Goal: Register for event/course

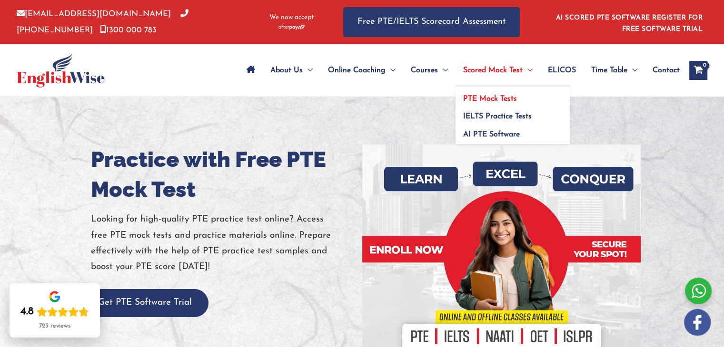
click at [480, 98] on span "PTE Mock Tests" at bounding box center [490, 99] width 54 height 8
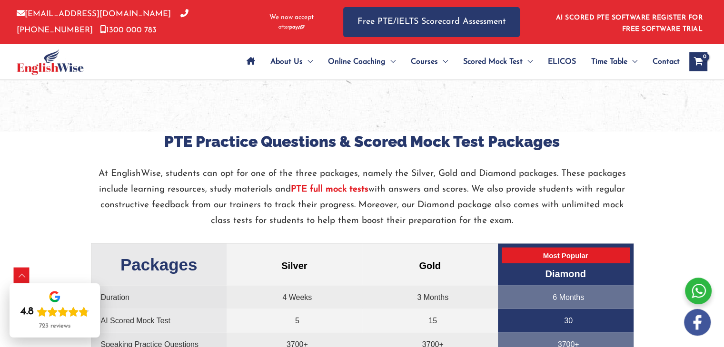
scroll to position [1862, 0]
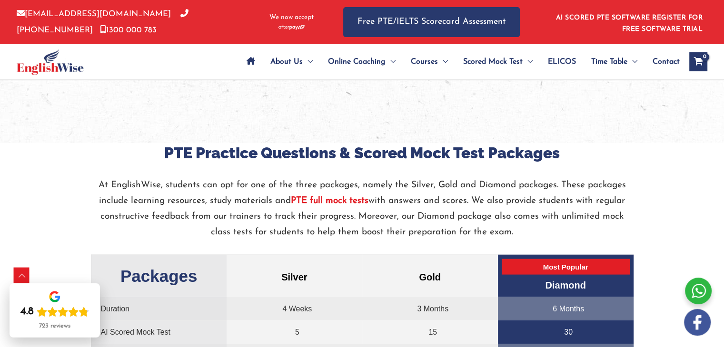
click at [321, 200] on strong "PTE full mock tests" at bounding box center [330, 201] width 78 height 9
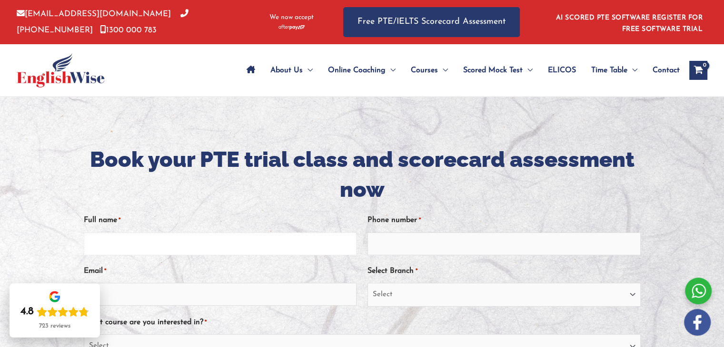
click at [148, 240] on input "Full name *" at bounding box center [220, 244] width 273 height 23
type input "Khushbu Naileshbhai Patel"
type input "0413674001"
type input "khushbu3k1m@gmail.com"
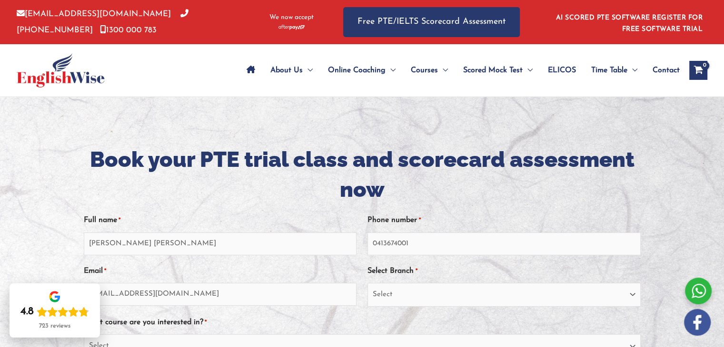
click at [40, 230] on div at bounding box center [362, 329] width 724 height 465
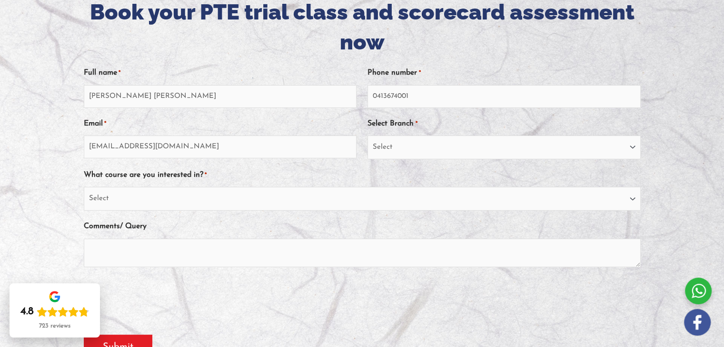
scroll to position [133, 0]
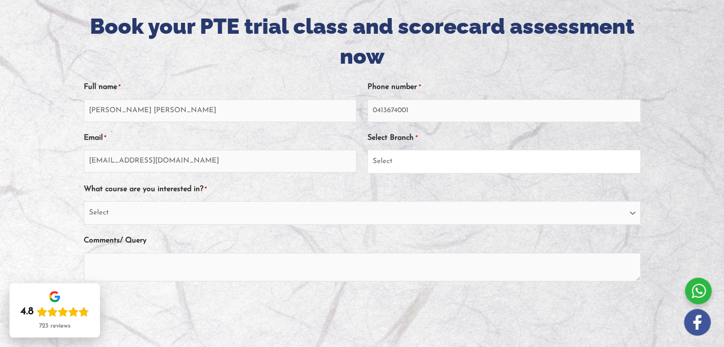
click at [403, 160] on select "Select Sydney City Center Sydney Parramatta EnglishWise Global Brisbane Gold Co…" at bounding box center [503, 162] width 273 height 24
select select "Western Australia"
click at [367, 150] on select "Select Sydney City Center Sydney Parramatta EnglishWise Global Brisbane Gold Co…" at bounding box center [503, 162] width 273 height 24
click at [236, 216] on select "Select PTE NAATI IELTS OET General English" at bounding box center [362, 213] width 557 height 24
select select "PTE"
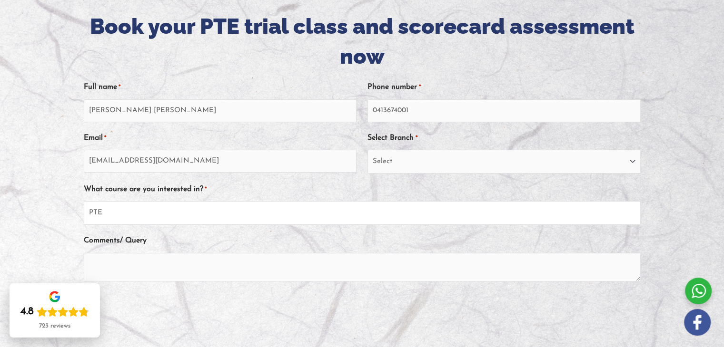
click at [84, 202] on select "Select PTE NAATI IELTS OET General English" at bounding box center [362, 213] width 557 height 24
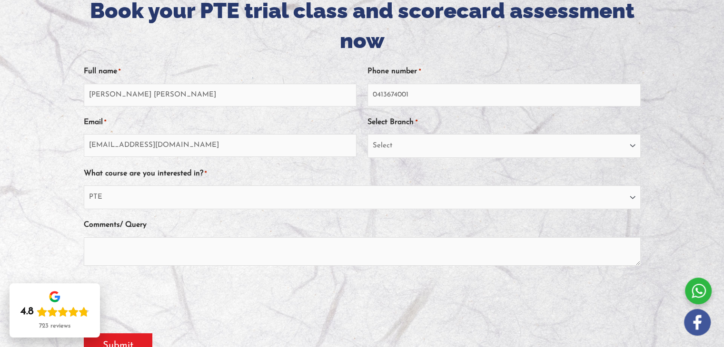
click at [36, 201] on div at bounding box center [362, 180] width 724 height 465
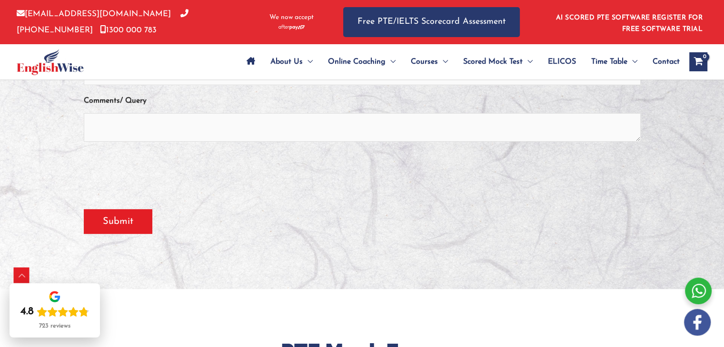
scroll to position [286, 0]
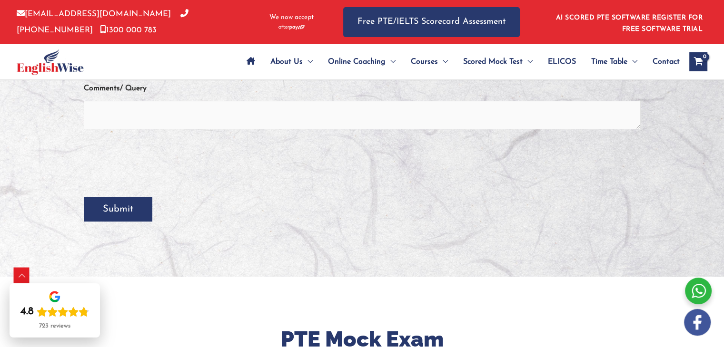
click at [116, 212] on input "Submit" at bounding box center [118, 209] width 69 height 25
